Goal: Task Accomplishment & Management: Manage account settings

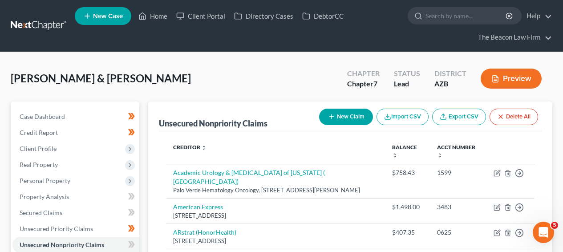
click at [35, 30] on link at bounding box center [39, 26] width 57 height 16
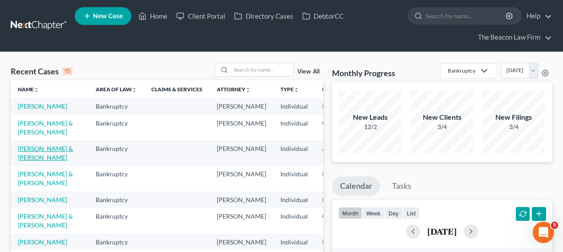
click at [29, 161] on link "[PERSON_NAME] & [PERSON_NAME]" at bounding box center [45, 153] width 55 height 16
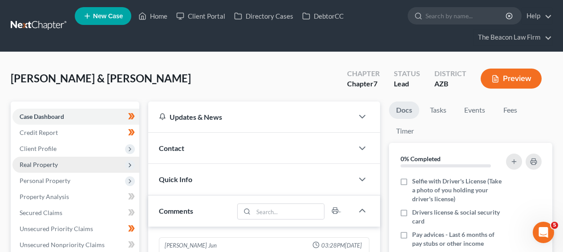
click at [87, 169] on span "Real Property" at bounding box center [75, 165] width 127 height 16
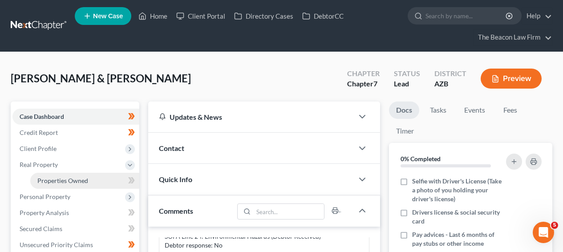
click at [85, 183] on span "Properties Owned" at bounding box center [62, 181] width 51 height 8
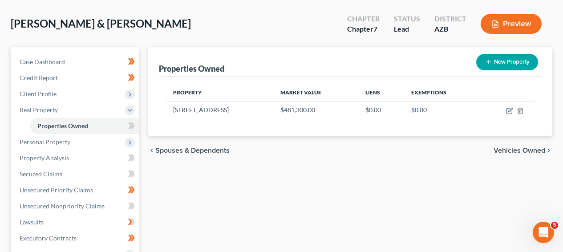
scroll to position [89, 0]
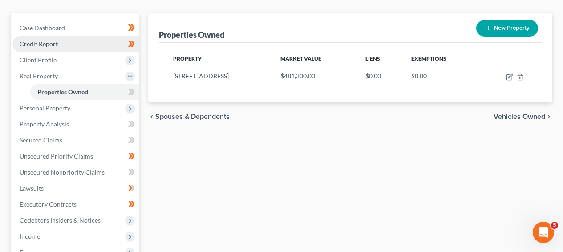
click at [89, 39] on link "Credit Report" at bounding box center [75, 44] width 127 height 16
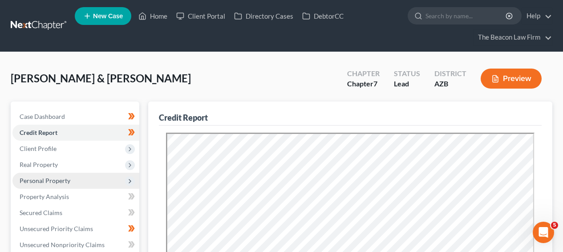
click at [80, 181] on span "Personal Property" at bounding box center [75, 181] width 127 height 16
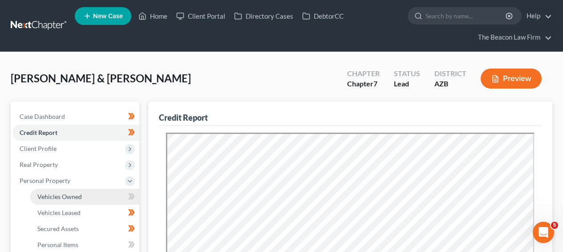
click at [75, 194] on span "Vehicles Owned" at bounding box center [59, 197] width 45 height 8
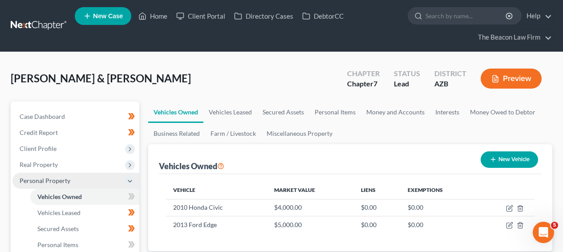
click at [91, 173] on span "Personal Property" at bounding box center [75, 181] width 127 height 16
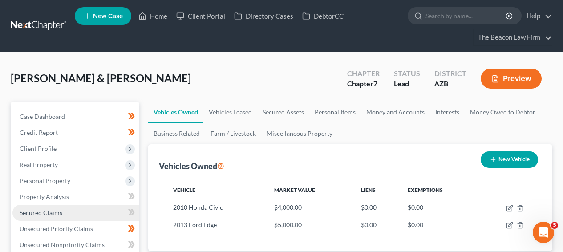
click at [86, 215] on link "Secured Claims" at bounding box center [75, 213] width 127 height 16
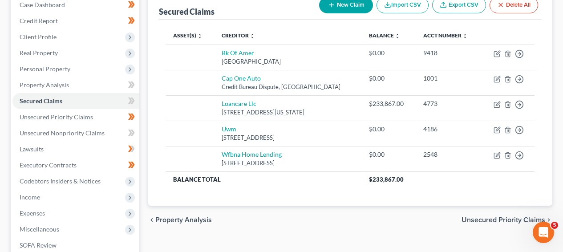
scroll to position [110, 0]
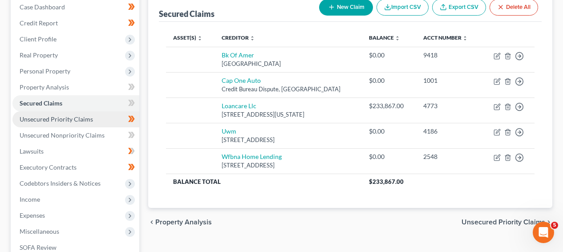
click at [75, 124] on link "Unsecured Priority Claims" at bounding box center [75, 119] width 127 height 16
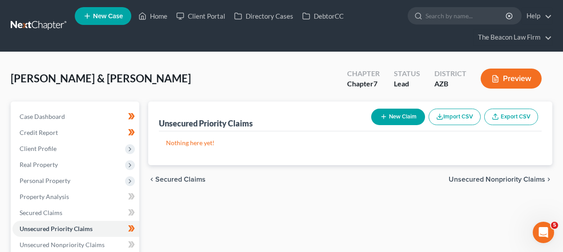
click at [542, 180] on span "Unsecured Nonpriority Claims" at bounding box center [497, 179] width 97 height 7
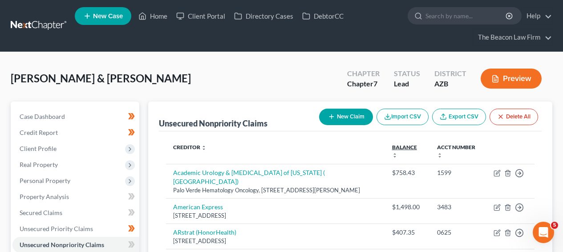
click at [404, 145] on link "Balance expand_more expand_less unfold_more" at bounding box center [404, 151] width 25 height 14
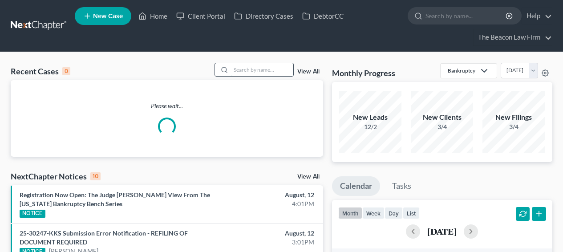
click at [281, 65] on input "search" at bounding box center [262, 69] width 62 height 13
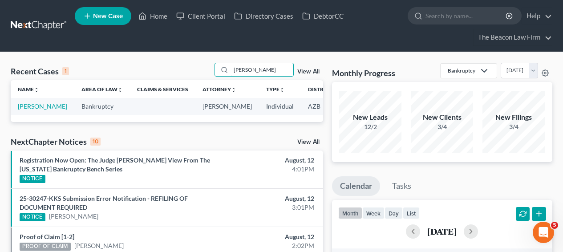
type input "ruttenbur"
click at [38, 106] on link "Ruttenbur, Phillip" at bounding box center [42, 106] width 49 height 8
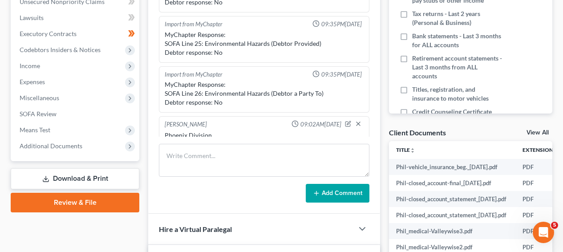
scroll to position [295, 0]
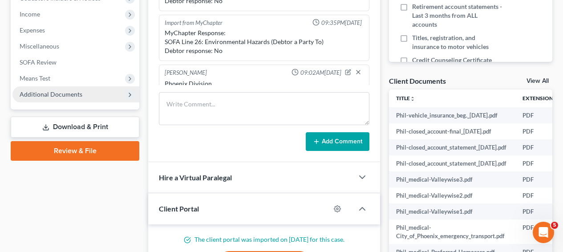
click at [99, 97] on span "Additional Documents" at bounding box center [75, 94] width 127 height 16
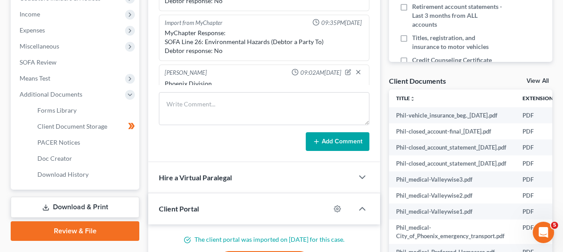
click at [94, 213] on link "Download & Print" at bounding box center [75, 207] width 129 height 21
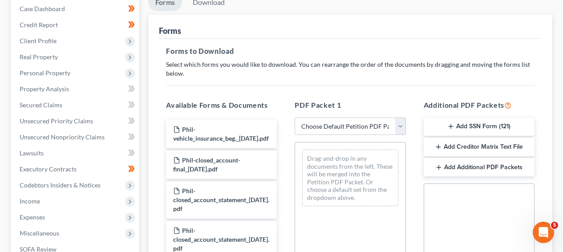
scroll to position [108, 0]
click at [366, 129] on select "Choose Default Petition PDF Packet Complete Bankruptcy Petition (all forms and …" at bounding box center [350, 126] width 111 height 18
select select "0"
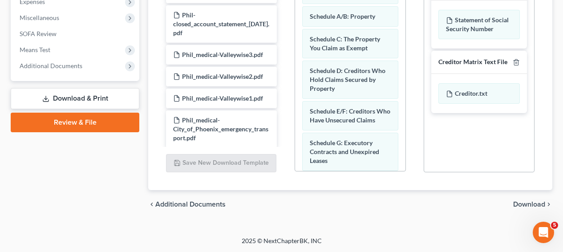
click at [520, 202] on span "Download" at bounding box center [529, 204] width 32 height 7
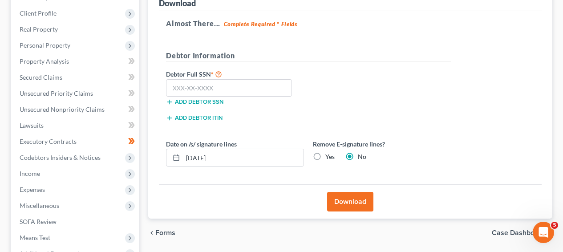
scroll to position [135, 0]
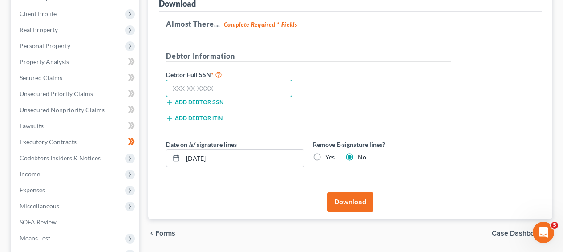
click at [210, 94] on input "text" at bounding box center [229, 89] width 126 height 18
type input "527-53-5239"
click at [368, 199] on button "Download" at bounding box center [350, 202] width 46 height 20
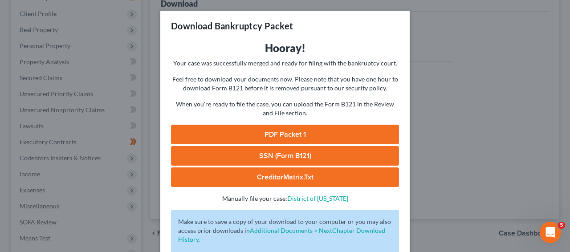
click at [233, 126] on link "PDF Packet 1" at bounding box center [285, 135] width 228 height 20
click at [492, 49] on div "Download Bankruptcy Packet Hooray! Your case was successfully merged and ready …" at bounding box center [285, 126] width 570 height 252
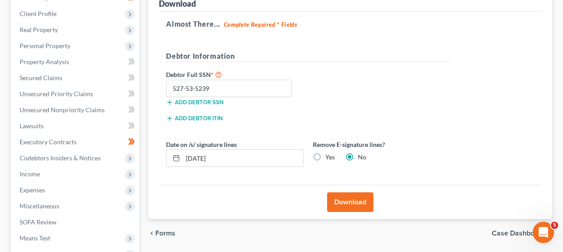
scroll to position [0, 0]
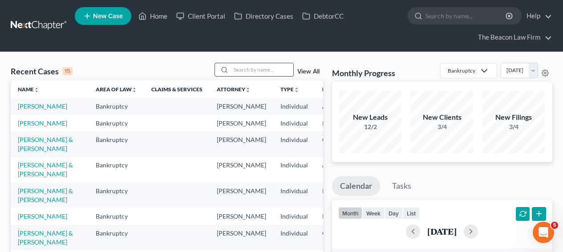
click at [244, 71] on input "search" at bounding box center [262, 69] width 62 height 13
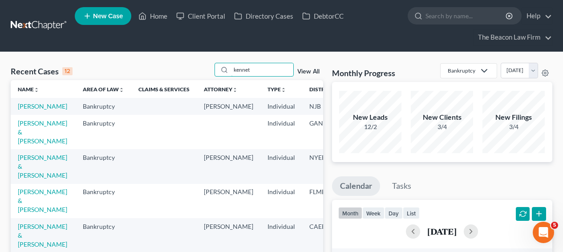
type input "kennet"
click at [33, 110] on link "[PERSON_NAME]" at bounding box center [42, 106] width 49 height 8
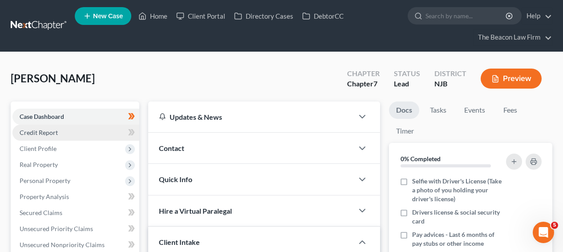
click at [35, 126] on link "Credit Report" at bounding box center [75, 133] width 127 height 16
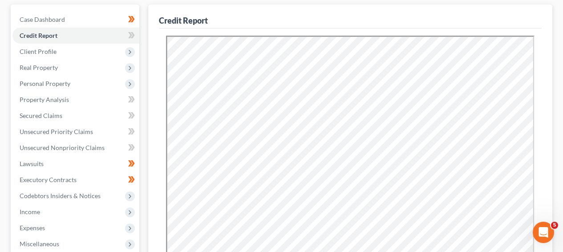
scroll to position [98, 0]
click at [133, 35] on icon at bounding box center [133, 35] width 4 height 6
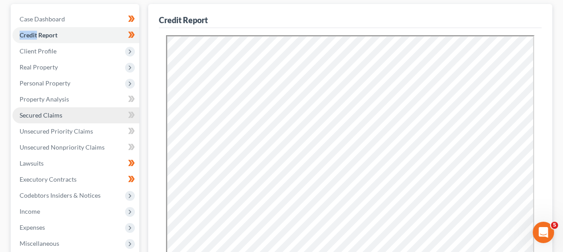
click at [85, 114] on link "Secured Claims" at bounding box center [75, 115] width 127 height 16
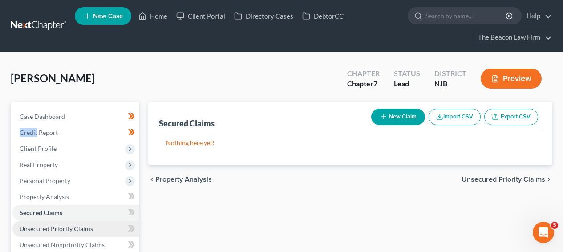
click at [90, 227] on span "Unsecured Priority Claims" at bounding box center [56, 229] width 73 height 8
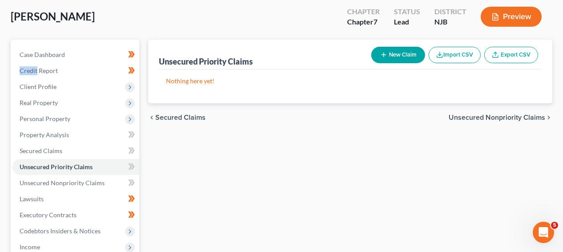
scroll to position [87, 0]
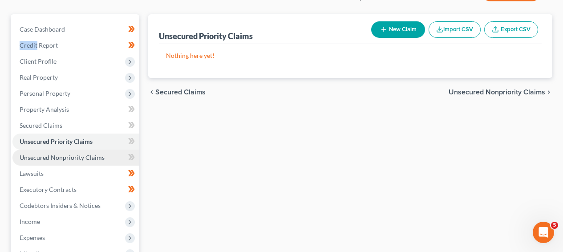
click at [31, 157] on span "Unsecured Nonpriority Claims" at bounding box center [62, 158] width 85 height 8
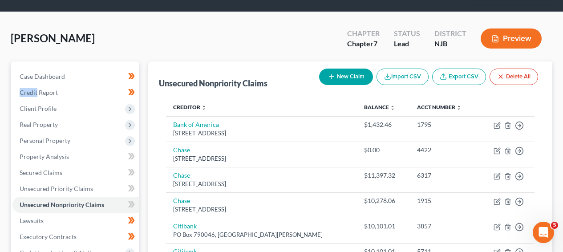
scroll to position [32, 0]
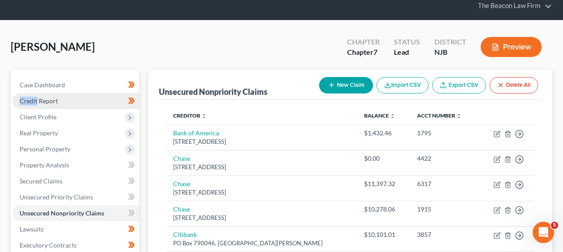
click at [99, 106] on link "Credit Report" at bounding box center [75, 101] width 127 height 16
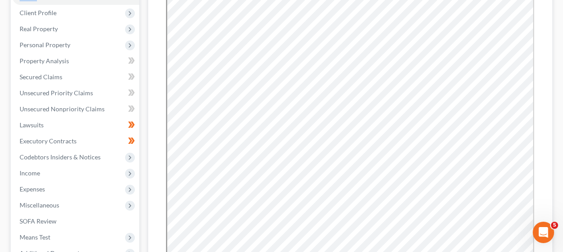
scroll to position [100, 0]
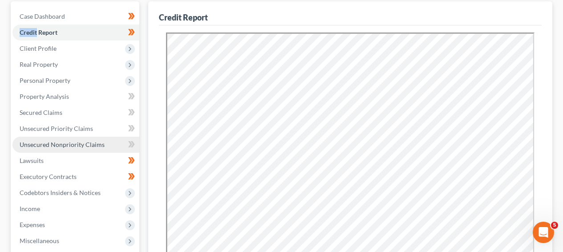
click at [56, 146] on span "Unsecured Nonpriority Claims" at bounding box center [62, 145] width 85 height 8
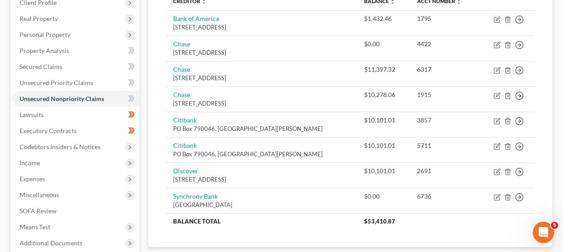
scroll to position [138, 0]
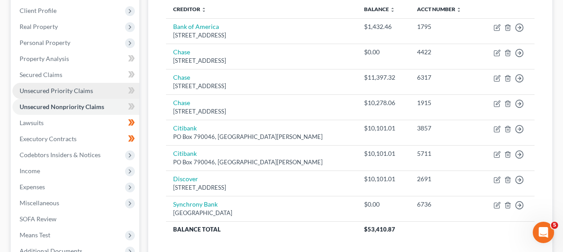
click at [20, 90] on span "Unsecured Priority Claims" at bounding box center [56, 91] width 73 height 8
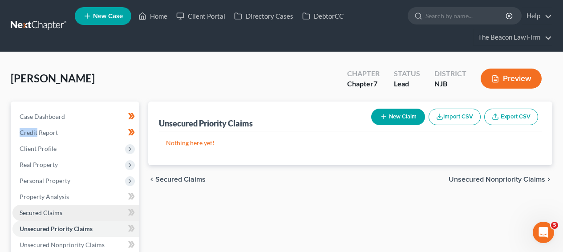
click at [65, 219] on link "Secured Claims" at bounding box center [75, 213] width 127 height 16
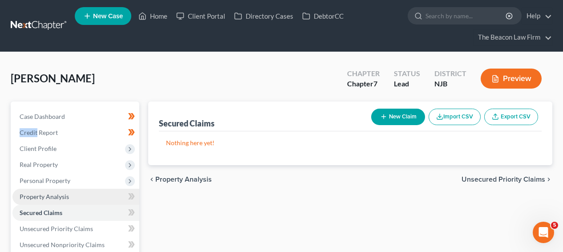
click at [68, 203] on link "Property Analysis" at bounding box center [75, 197] width 127 height 16
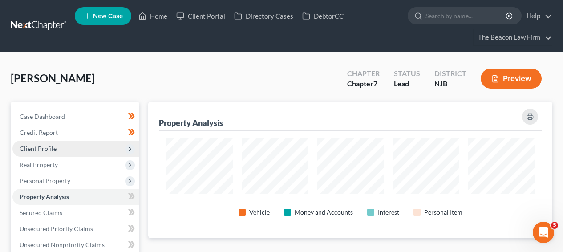
click at [72, 148] on span "Client Profile" at bounding box center [75, 149] width 127 height 16
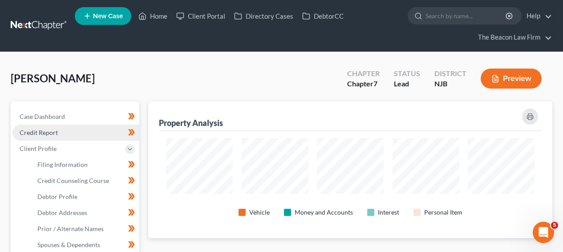
click at [72, 137] on link "Credit Report" at bounding box center [75, 133] width 127 height 16
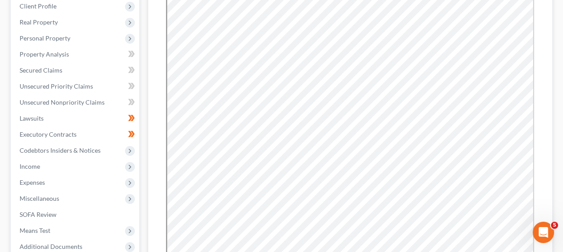
scroll to position [142, 0]
drag, startPoint x: 561, startPoint y: 169, endPoint x: 566, endPoint y: 136, distance: 33.6
click at [563, 136] on html "Home New Case Client Portal Directory Cases DebtorCC The Beacon Law Firm prenn@…" at bounding box center [281, 158] width 563 height 601
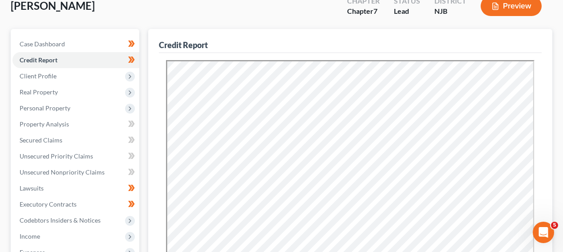
drag, startPoint x: 561, startPoint y: 107, endPoint x: 566, endPoint y: 78, distance: 29.8
click at [563, 78] on html "Home New Case Client Portal Directory Cases DebtorCC The Beacon Law Firm prenn@…" at bounding box center [281, 227] width 563 height 601
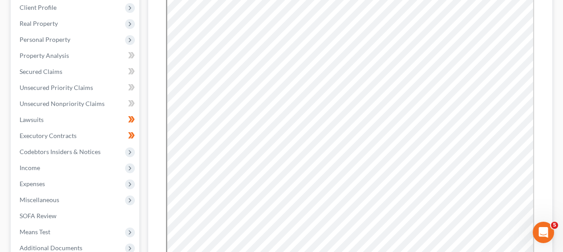
scroll to position [144, 0]
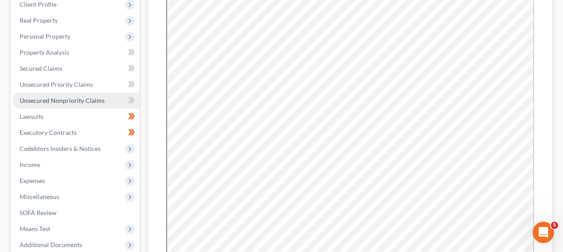
click at [81, 107] on link "Unsecured Nonpriority Claims" at bounding box center [75, 101] width 127 height 16
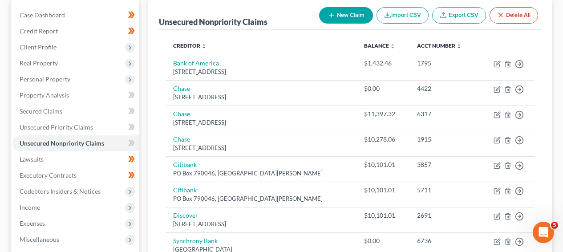
scroll to position [101, 0]
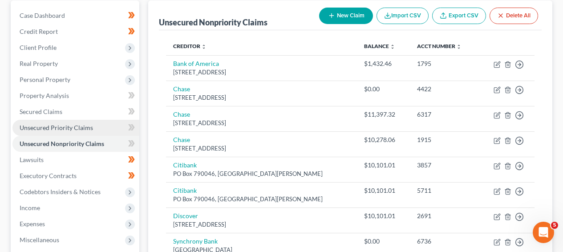
click at [101, 121] on link "Unsecured Priority Claims" at bounding box center [75, 128] width 127 height 16
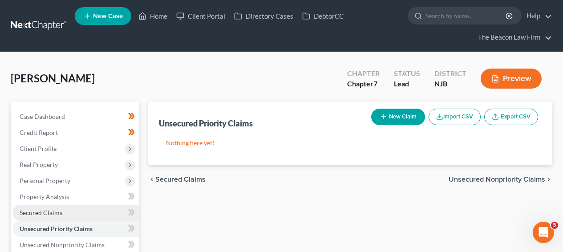
click at [79, 208] on link "Secured Claims" at bounding box center [75, 213] width 127 height 16
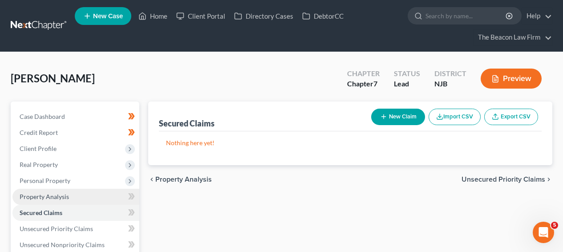
click at [96, 198] on link "Property Analysis" at bounding box center [75, 197] width 127 height 16
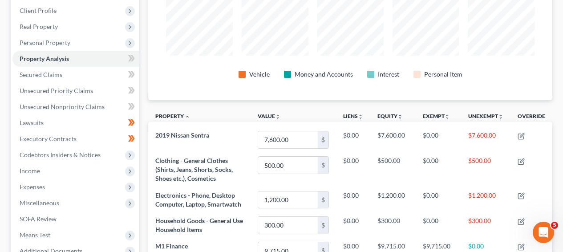
scroll to position [110, 0]
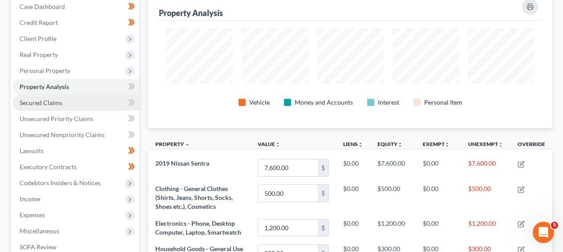
click at [99, 108] on link "Secured Claims" at bounding box center [75, 103] width 127 height 16
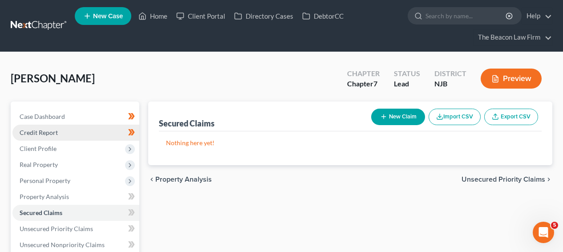
click at [97, 138] on link "Credit Report" at bounding box center [75, 133] width 127 height 16
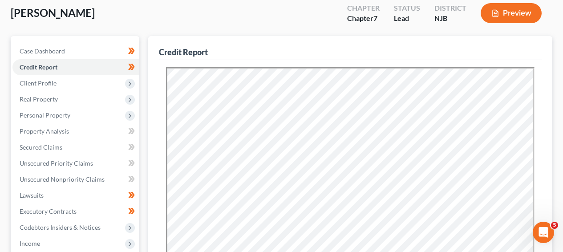
scroll to position [52, 0]
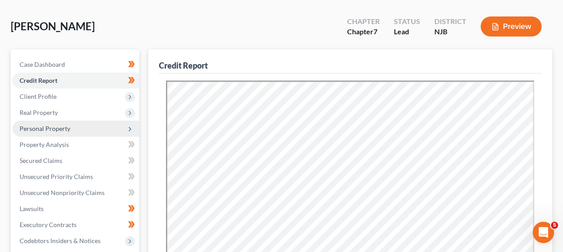
click at [62, 125] on span "Personal Property" at bounding box center [45, 129] width 51 height 8
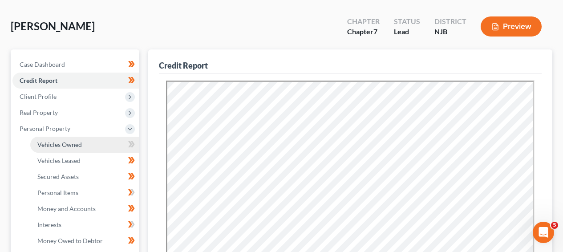
click at [59, 146] on span "Vehicles Owned" at bounding box center [59, 145] width 45 height 8
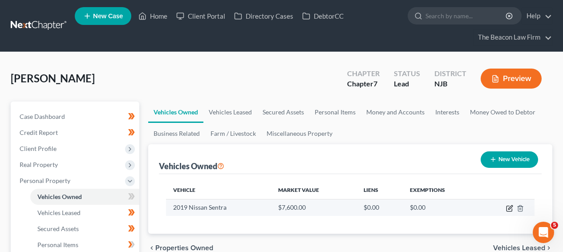
click at [512, 207] on icon "button" at bounding box center [509, 208] width 7 height 7
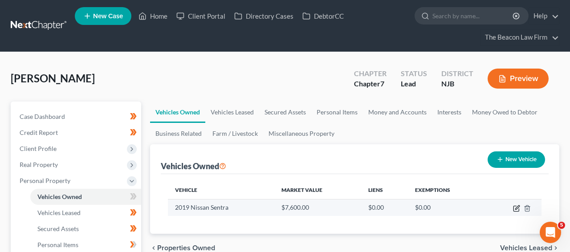
select select "0"
select select "7"
select select "2"
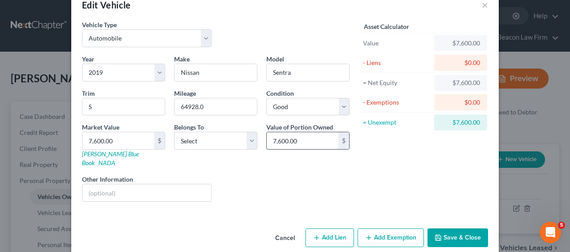
scroll to position [21, 0]
click at [110, 153] on link "Kelly Blue Book" at bounding box center [110, 158] width 57 height 16
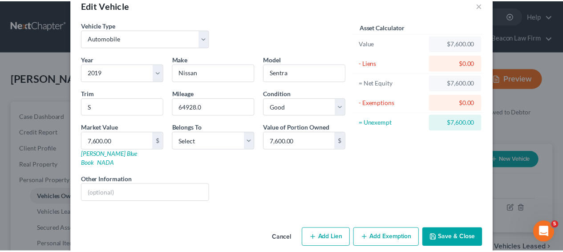
scroll to position [0, 0]
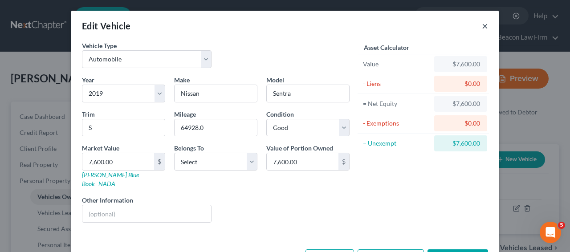
click at [482, 21] on button "×" at bounding box center [485, 25] width 6 height 11
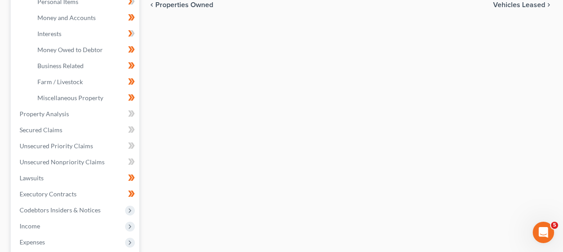
scroll to position [298, 0]
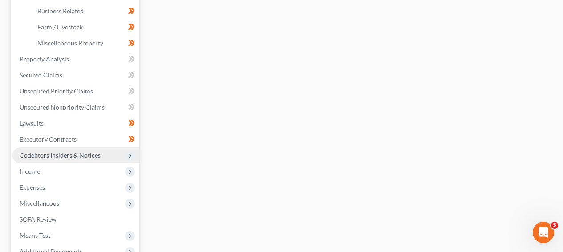
click at [83, 151] on span "Codebtors Insiders & Notices" at bounding box center [75, 155] width 127 height 16
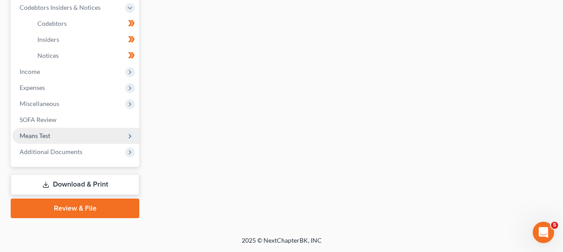
scroll to position [285, 0]
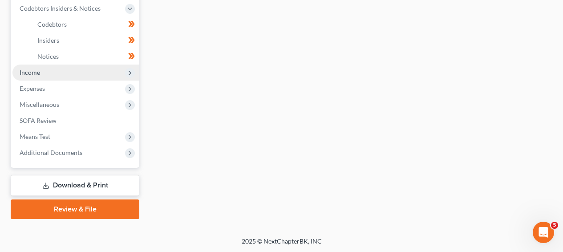
click at [101, 76] on span "Income" at bounding box center [75, 73] width 127 height 16
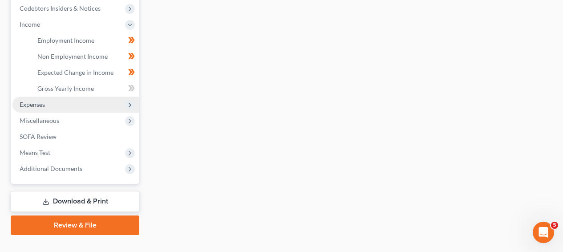
click at [95, 105] on span "Expenses" at bounding box center [75, 105] width 127 height 16
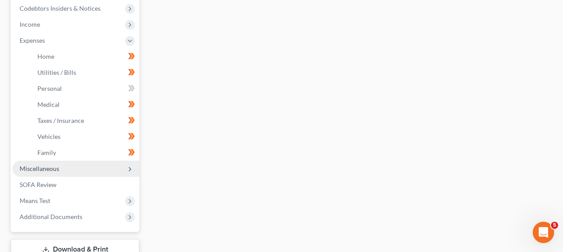
click at [86, 164] on span "Miscellaneous" at bounding box center [75, 169] width 127 height 16
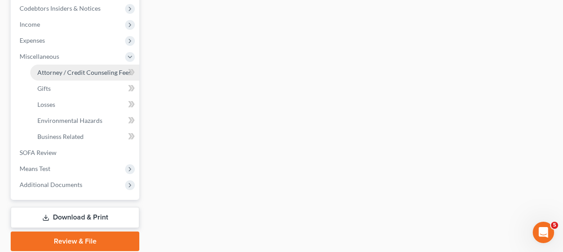
click at [96, 76] on link "Attorney / Credit Counseling Fees" at bounding box center [84, 73] width 109 height 16
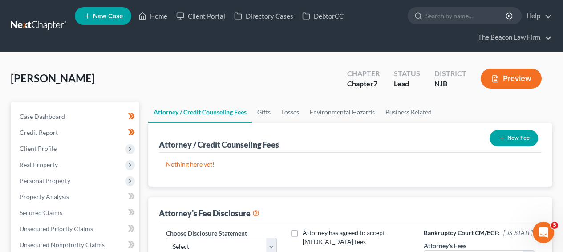
scroll to position [243, 0]
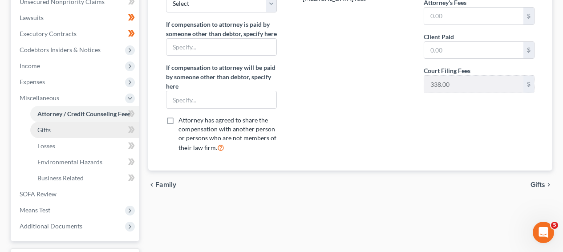
click at [95, 123] on link "Gifts" at bounding box center [84, 130] width 109 height 16
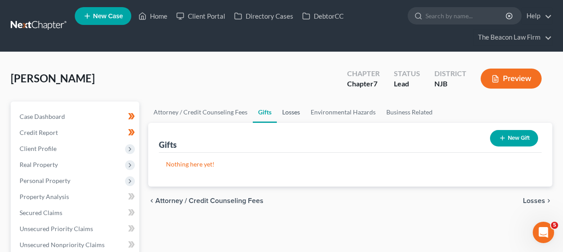
click at [285, 111] on link "Losses" at bounding box center [291, 112] width 28 height 21
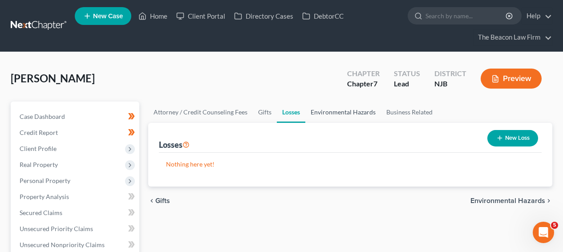
click at [332, 110] on link "Environmental Hazards" at bounding box center [343, 112] width 76 height 21
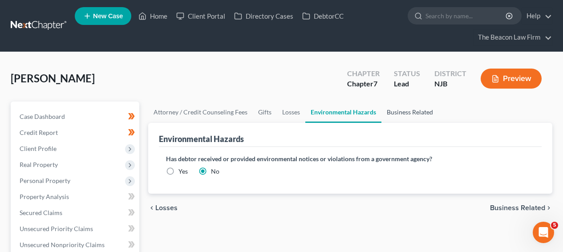
click at [416, 113] on link "Business Related" at bounding box center [410, 112] width 57 height 21
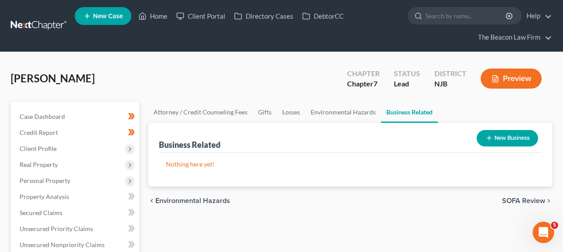
scroll to position [243, 0]
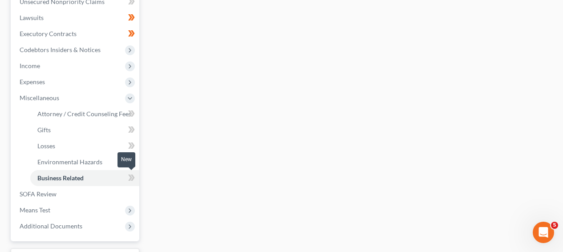
click at [133, 179] on icon at bounding box center [133, 178] width 4 height 6
click at [133, 163] on icon at bounding box center [131, 161] width 7 height 11
click at [133, 144] on icon at bounding box center [133, 145] width 4 height 6
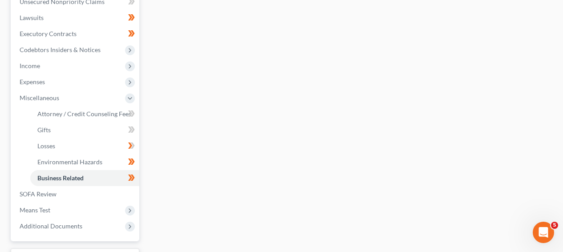
click at [132, 117] on icon at bounding box center [133, 113] width 4 height 6
click at [132, 126] on icon at bounding box center [133, 129] width 4 height 6
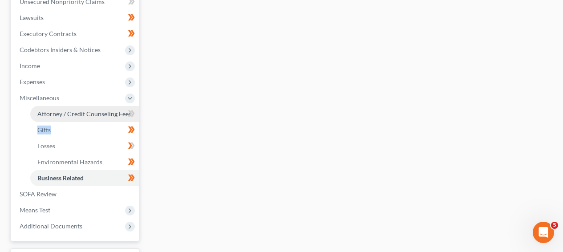
click at [106, 111] on span "Attorney / Credit Counseling Fees" at bounding box center [84, 114] width 94 height 8
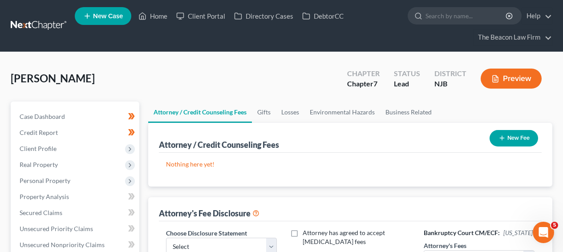
scroll to position [243, 0]
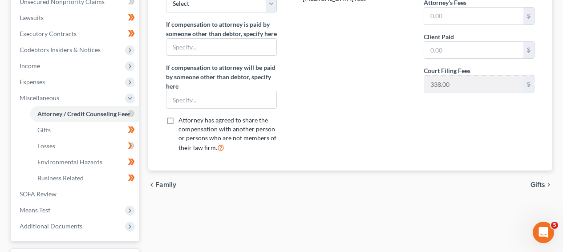
click at [130, 144] on icon at bounding box center [130, 145] width 4 height 6
click at [121, 112] on span "Attorney / Credit Counseling Fees" at bounding box center [83, 114] width 93 height 8
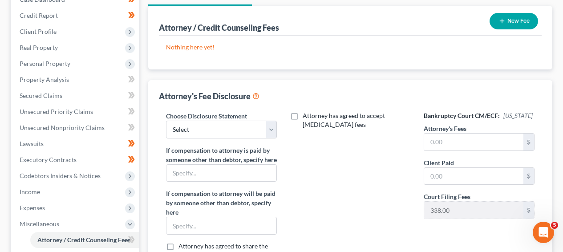
scroll to position [121, 0]
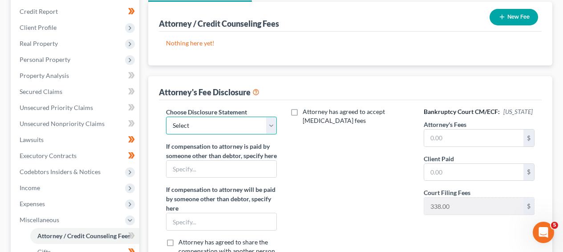
click at [188, 126] on select "Select WDPa - Andrew Carroll NY Eastern June 2 - June Nguyen (Chapter 13 FL Onl…" at bounding box center [221, 126] width 111 height 18
select select "4"
click at [474, 130] on input "text" at bounding box center [473, 138] width 99 height 17
type input "1800"
type input "1,800"
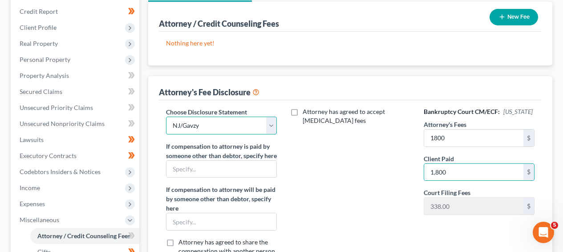
click at [214, 124] on select "Select WDPa - Andrew Carroll NY Eastern June 2 - June Nguyen (Chapter 13 FL Onl…" at bounding box center [221, 126] width 111 height 18
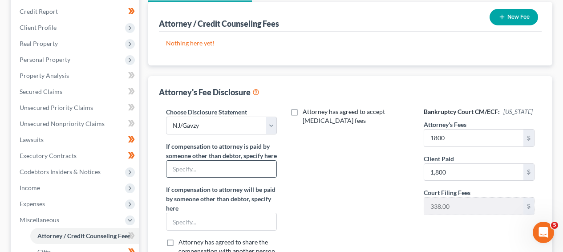
click at [260, 178] on input "text" at bounding box center [222, 169] width 110 height 17
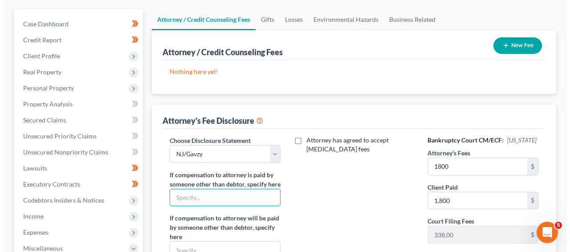
scroll to position [45, 0]
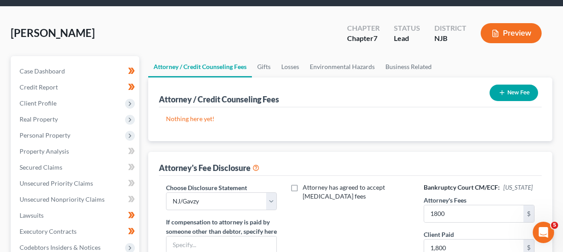
click at [492, 90] on button "New Fee" at bounding box center [514, 93] width 49 height 16
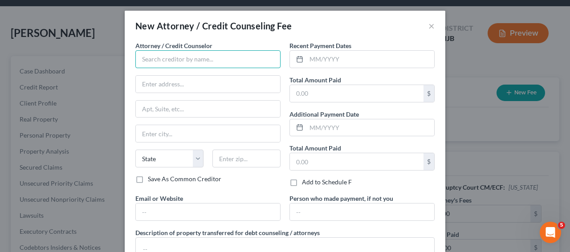
click at [204, 63] on input "text" at bounding box center [207, 59] width 145 height 18
type input "b"
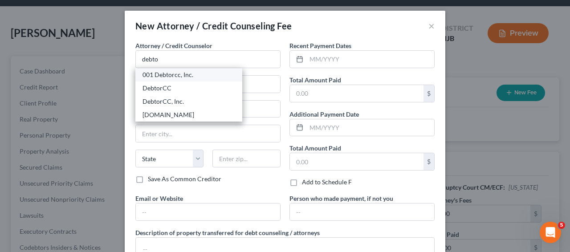
click at [176, 75] on div "001 Debtorcc, Inc." at bounding box center [188, 74] width 93 height 9
type input "001 Debtorcc, Inc."
type input "378 Summit Avenue"
type input "Jersey City"
select select "33"
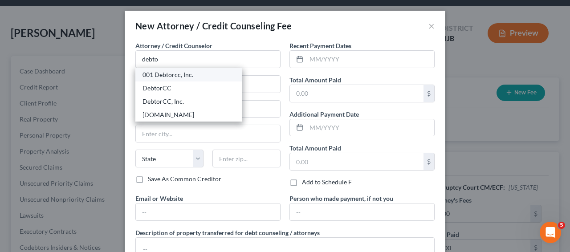
type input "07306"
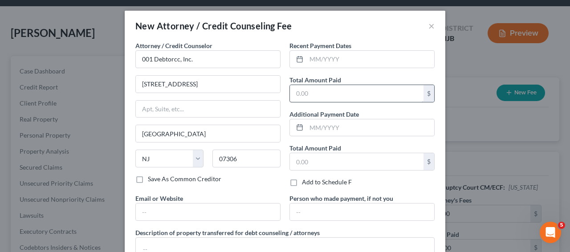
drag, startPoint x: 313, startPoint y: 81, endPoint x: 312, endPoint y: 91, distance: 9.4
click at [313, 81] on label "Total Amount Paid" at bounding box center [315, 79] width 52 height 9
drag, startPoint x: 312, startPoint y: 91, endPoint x: 296, endPoint y: 89, distance: 15.7
click at [311, 91] on input "text" at bounding box center [357, 93] width 134 height 17
type input "19.95"
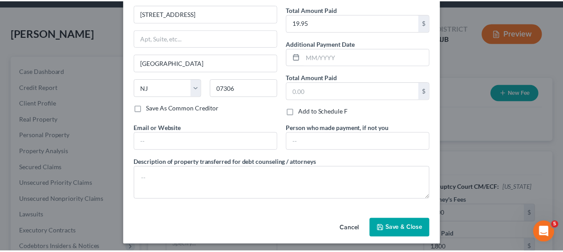
scroll to position [74, 0]
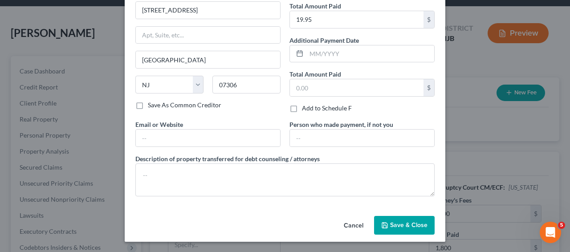
click at [408, 214] on div "Cancel Save & Close" at bounding box center [285, 226] width 321 height 29
click at [408, 220] on button "Save & Close" at bounding box center [404, 225] width 61 height 19
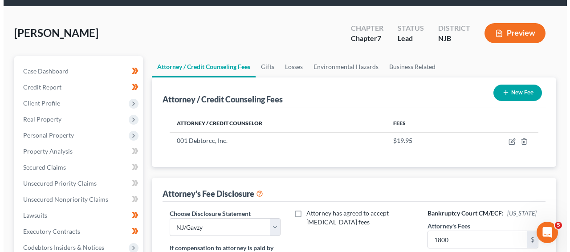
scroll to position [0, 0]
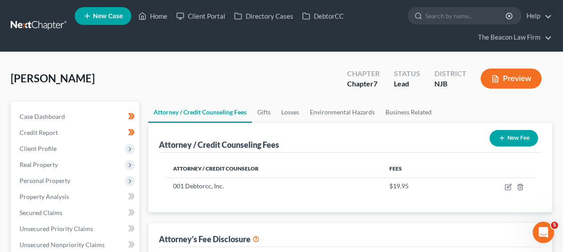
click at [500, 134] on icon "button" at bounding box center [502, 137] width 7 height 7
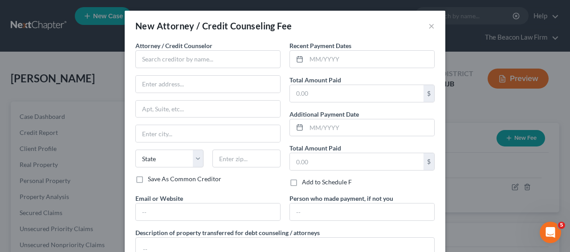
click at [224, 69] on div "Attorney / Credit Counselor * State AL AK AR AZ CA CO CT DE DC FL GA GU HI ID I…" at bounding box center [207, 108] width 145 height 134
click at [224, 53] on input "text" at bounding box center [207, 59] width 145 height 18
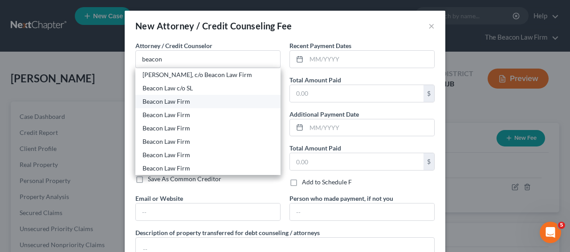
click at [208, 98] on div "Beacon Law Firm" at bounding box center [207, 101] width 131 height 9
type input "Beacon Law Firm"
type input "9295 E Stockton Blvd, Suite 20"
type input "Elk Grove"
select select "4"
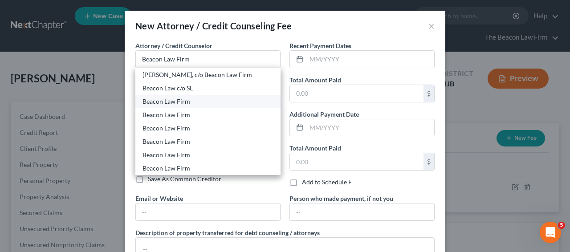
type input "95624"
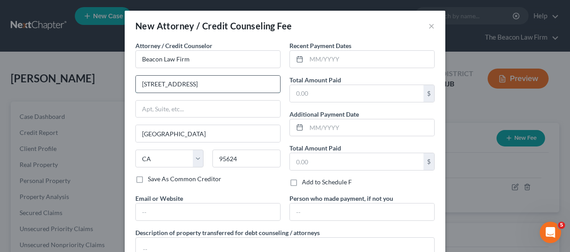
click at [215, 83] on input "9295 E Stockton Blvd, Suite 20" at bounding box center [208, 84] width 144 height 17
paste input "[STREET_ADDRESS][PERSON_NAME]"
type input "[STREET_ADDRESS][PERSON_NAME]"
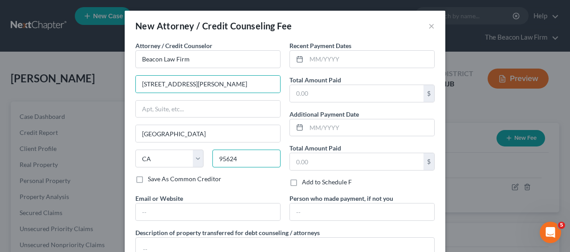
click at [234, 157] on input "95624" at bounding box center [246, 159] width 68 height 18
paste input "85258"
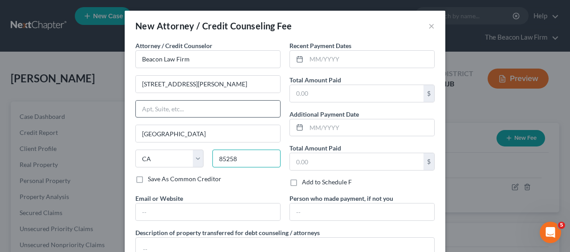
type input "85258"
click at [226, 102] on input "text" at bounding box center [208, 109] width 144 height 17
type input "Scottsdale"
select select "3"
click at [330, 83] on label "Total Amount Paid" at bounding box center [315, 79] width 52 height 9
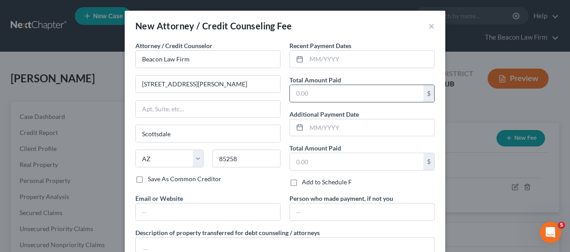
click at [327, 90] on input "text" at bounding box center [357, 93] width 134 height 17
type input "1,800"
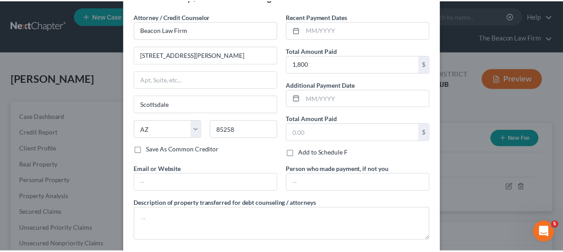
scroll to position [74, 0]
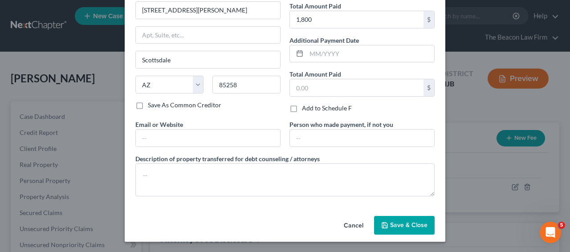
click at [413, 215] on div "Cancel Save & Close" at bounding box center [285, 226] width 321 height 29
click at [408, 222] on span "Save & Close" at bounding box center [408, 225] width 37 height 8
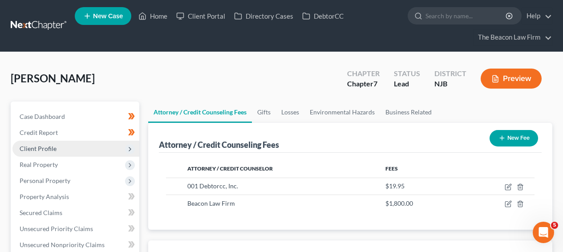
click at [88, 148] on span "Client Profile" at bounding box center [75, 149] width 127 height 16
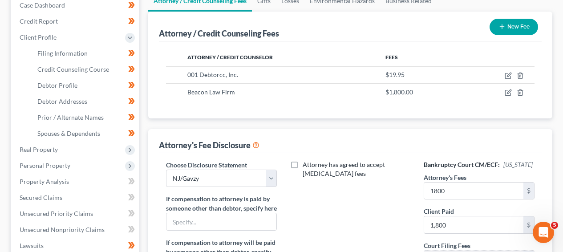
scroll to position [0, 0]
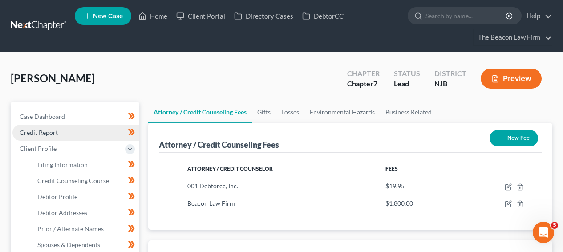
click at [75, 128] on link "Credit Report" at bounding box center [75, 133] width 127 height 16
click at [75, 126] on link "Credit Report" at bounding box center [75, 133] width 127 height 16
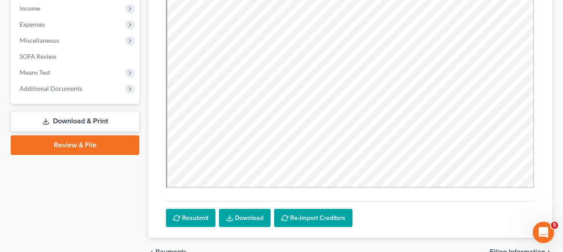
scroll to position [348, 0]
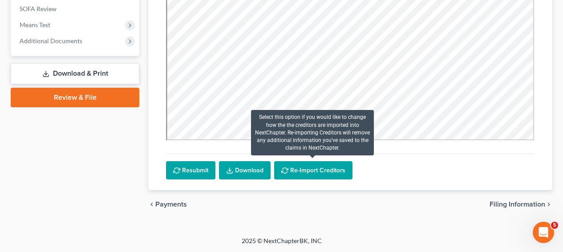
click at [310, 168] on button "Re-Import Creditors" at bounding box center [313, 170] width 78 height 19
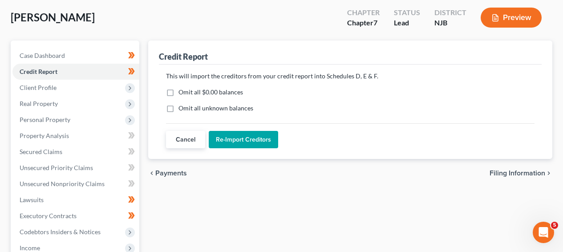
scroll to position [59, 0]
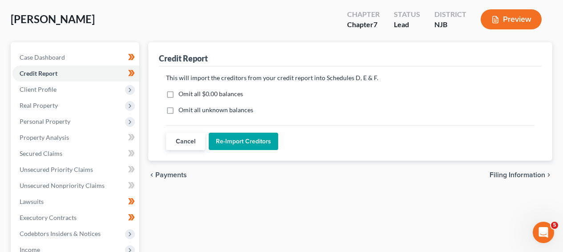
click at [232, 141] on button "Re-Import Creditors" at bounding box center [243, 142] width 69 height 18
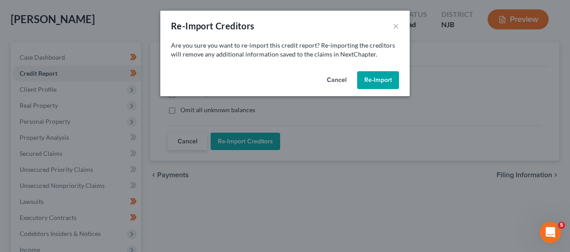
click at [378, 86] on button "Re-Import" at bounding box center [378, 80] width 42 height 18
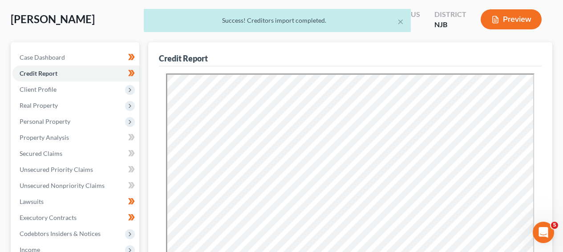
scroll to position [0, 0]
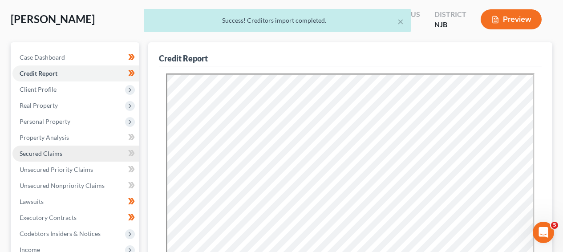
click at [73, 155] on link "Secured Claims" at bounding box center [75, 154] width 127 height 16
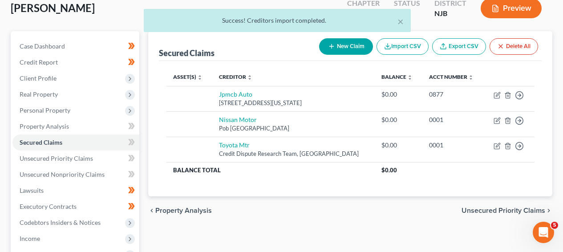
scroll to position [93, 0]
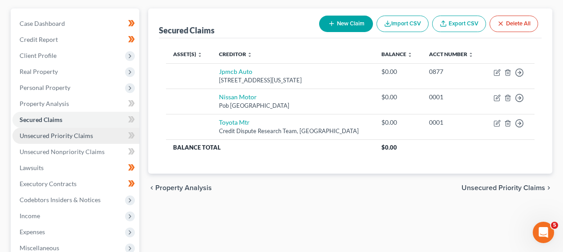
click at [98, 138] on link "Unsecured Priority Claims" at bounding box center [75, 136] width 127 height 16
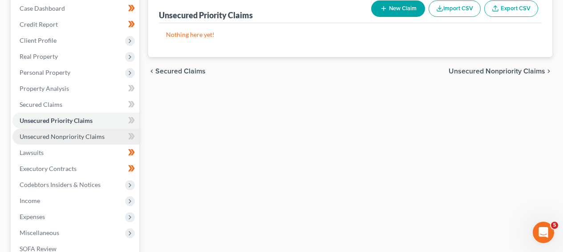
click at [28, 134] on span "Unsecured Nonpriority Claims" at bounding box center [62, 137] width 85 height 8
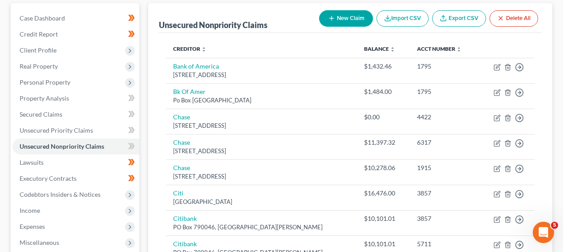
scroll to position [90, 0]
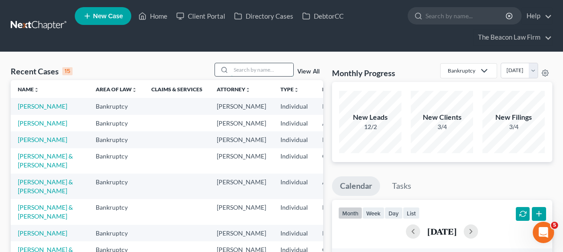
click at [285, 67] on input "search" at bounding box center [262, 69] width 62 height 13
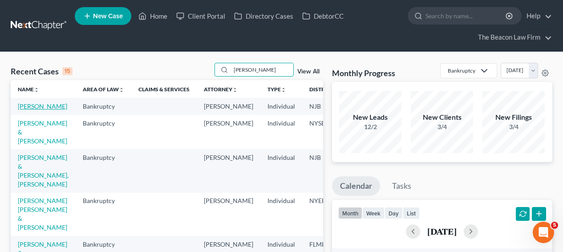
type input "[PERSON_NAME]"
click at [35, 110] on link "[PERSON_NAME]" at bounding box center [42, 106] width 49 height 8
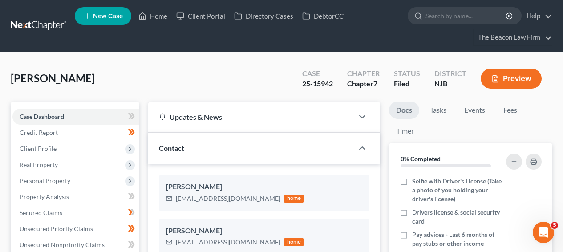
scroll to position [243, 0]
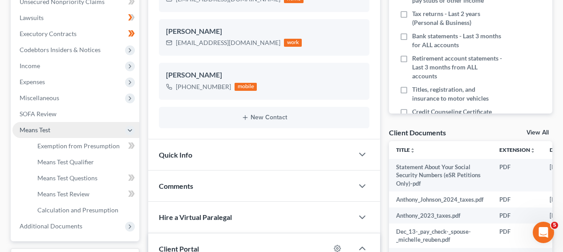
click at [81, 137] on span "Means Test" at bounding box center [75, 130] width 127 height 16
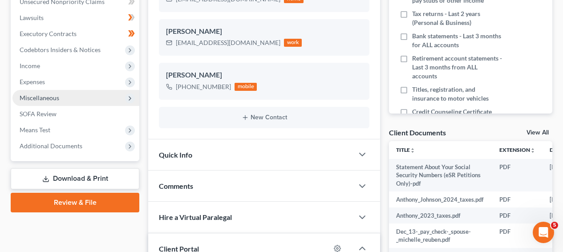
click at [86, 103] on span "Miscellaneous" at bounding box center [75, 98] width 127 height 16
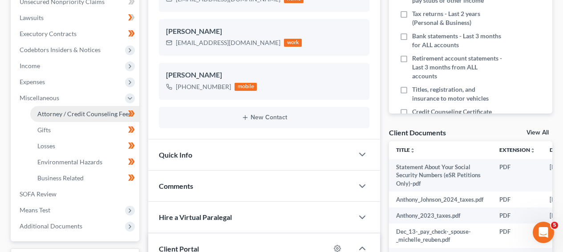
click at [85, 113] on span "Attorney / Credit Counseling Fees" at bounding box center [84, 114] width 94 height 8
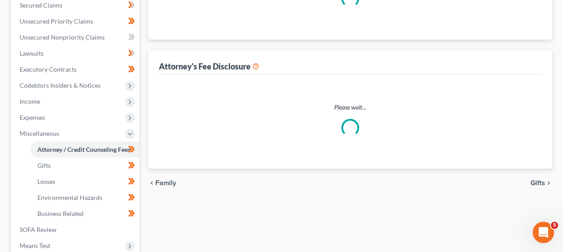
select select "4"
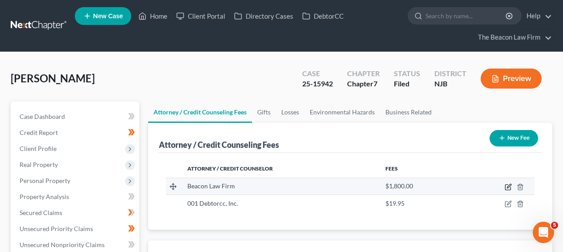
click at [507, 187] on icon "button" at bounding box center [509, 186] width 4 height 4
select select "3"
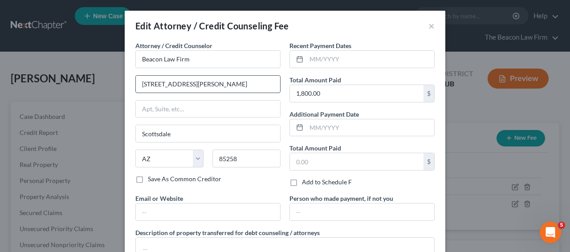
click at [252, 90] on input "[STREET_ADDRESS][PERSON_NAME]" at bounding box center [208, 84] width 144 height 17
click at [253, 90] on input "[STREET_ADDRESS][PERSON_NAME]" at bounding box center [208, 84] width 144 height 17
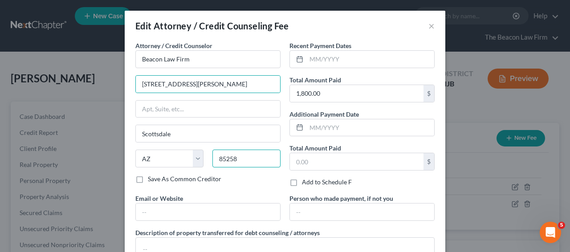
click at [252, 162] on input "85258" at bounding box center [246, 159] width 68 height 18
